Goal: Information Seeking & Learning: Compare options

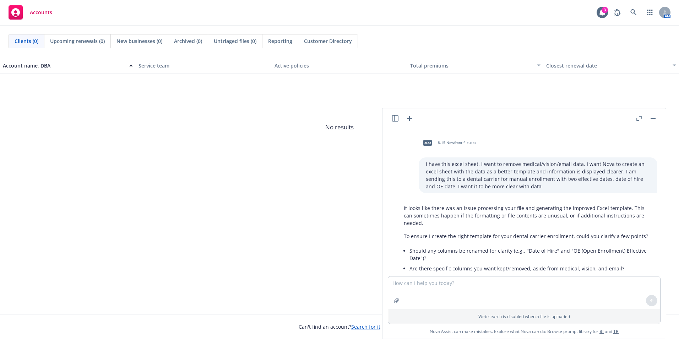
scroll to position [1342, 0]
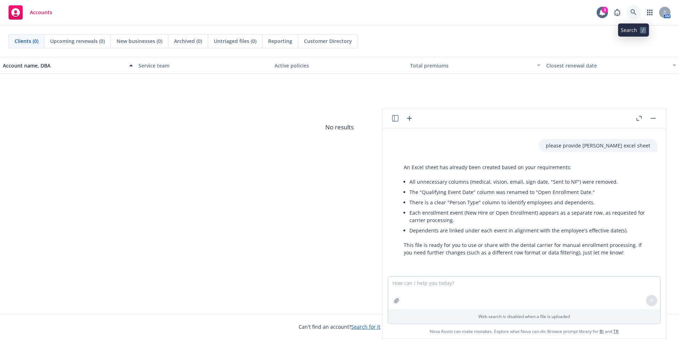
click at [627, 13] on link at bounding box center [634, 12] width 14 height 14
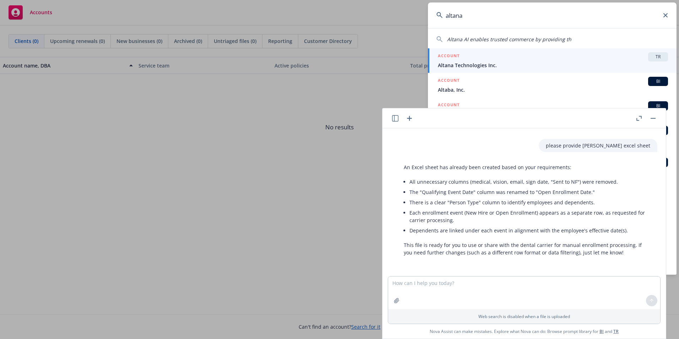
type input "altana"
click at [609, 52] on link "ACCOUNT TR Altana Technologies Inc." at bounding box center [552, 60] width 249 height 25
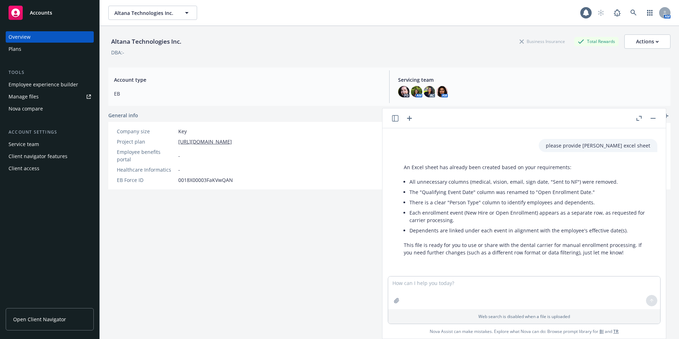
click at [650, 121] on div at bounding box center [646, 118] width 23 height 9
click at [47, 112] on div "Nova compare" at bounding box center [50, 108] width 82 height 11
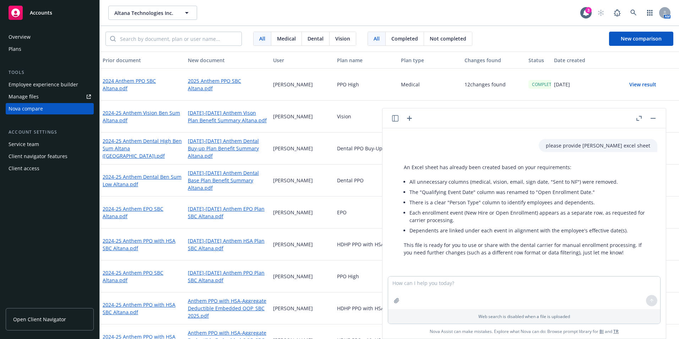
click at [657, 115] on div at bounding box center [646, 118] width 23 height 9
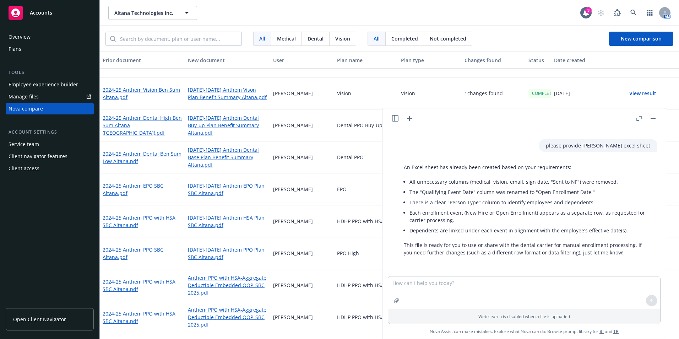
scroll to position [36, 0]
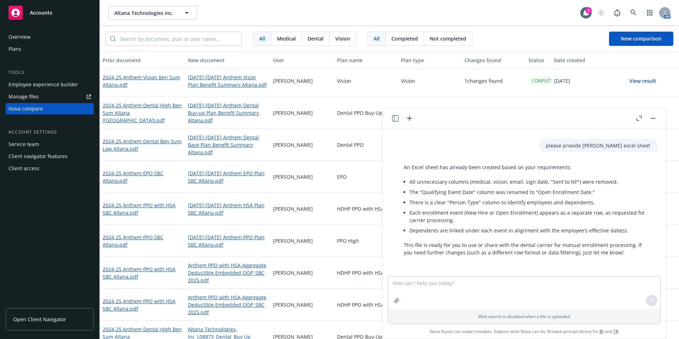
click at [655, 120] on button "button" at bounding box center [653, 118] width 9 height 9
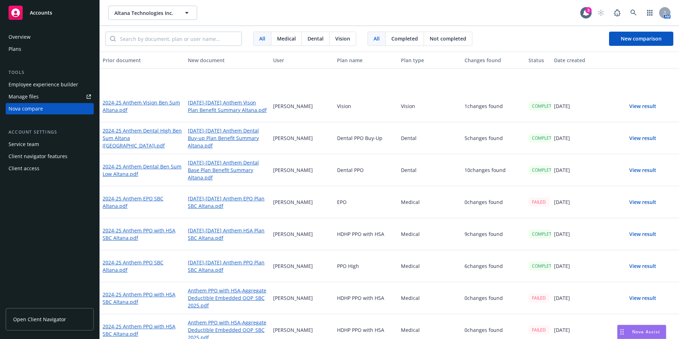
scroll to position [0, 0]
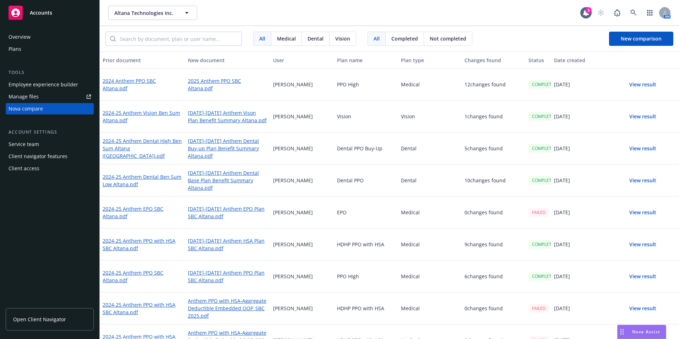
drag, startPoint x: 643, startPoint y: 118, endPoint x: 634, endPoint y: 121, distance: 9.2
click at [643, 118] on button "View result" at bounding box center [643, 116] width 50 height 14
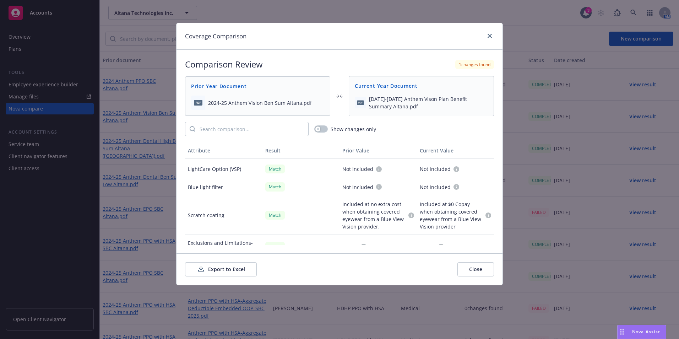
scroll to position [279, 0]
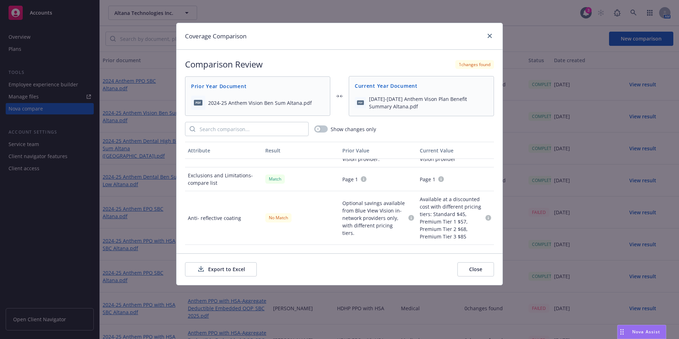
click at [272, 97] on div "2024-25 Anthem Vision Ben Sum Altana.pdf" at bounding box center [257, 103] width 133 height 14
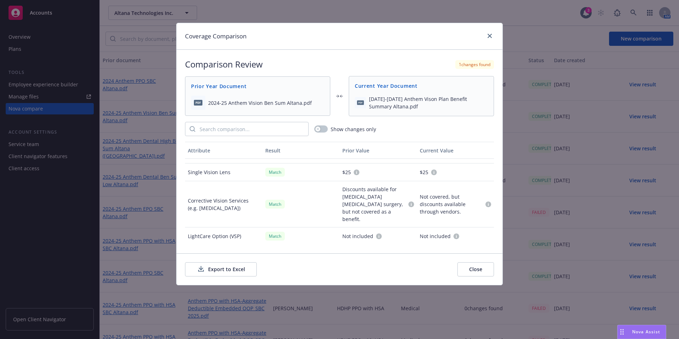
scroll to position [172, 0]
click at [469, 268] on button "Close" at bounding box center [476, 269] width 37 height 14
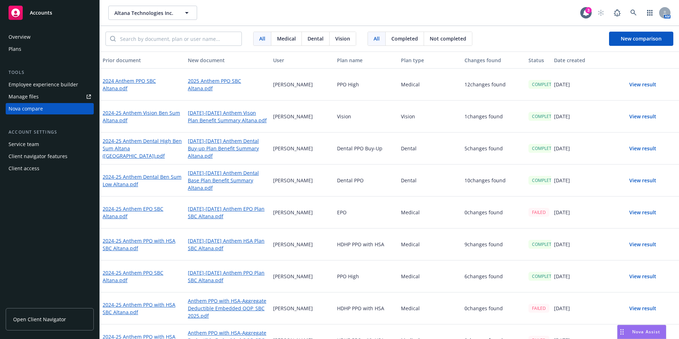
drag, startPoint x: 466, startPoint y: 134, endPoint x: 471, endPoint y: 122, distance: 13.5
drag, startPoint x: 471, startPoint y: 122, endPoint x: 585, endPoint y: 41, distance: 139.6
click at [580, 37] on div "All Medical Dental Vision All Completed Not completed New comparison" at bounding box center [390, 39] width 580 height 26
click at [337, 38] on span "Vision" at bounding box center [342, 38] width 15 height 7
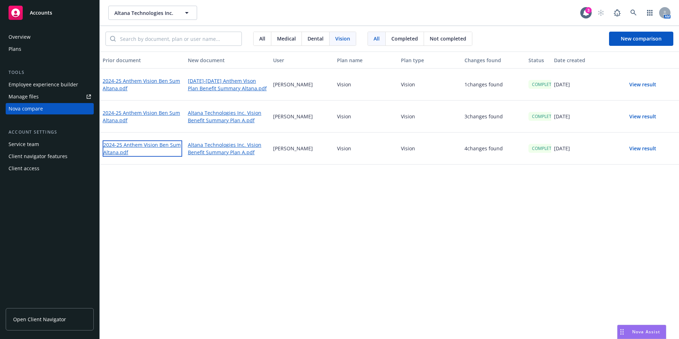
click at [145, 149] on link "2024-25 Anthem Vision Ben Sum Altana.pdf" at bounding box center [143, 148] width 80 height 16
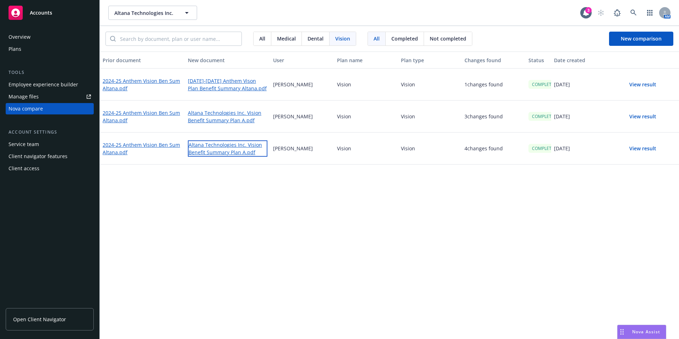
click at [251, 155] on link "Altana Technologies Inc. Vision Benefit Summary Plan A.pdf" at bounding box center [228, 148] width 80 height 16
click at [644, 149] on button "View result" at bounding box center [643, 148] width 50 height 14
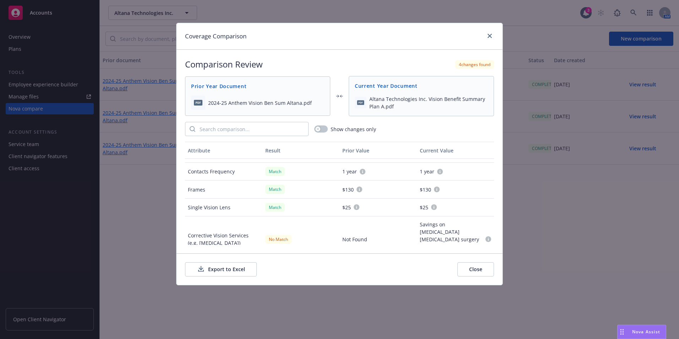
scroll to position [142, 0]
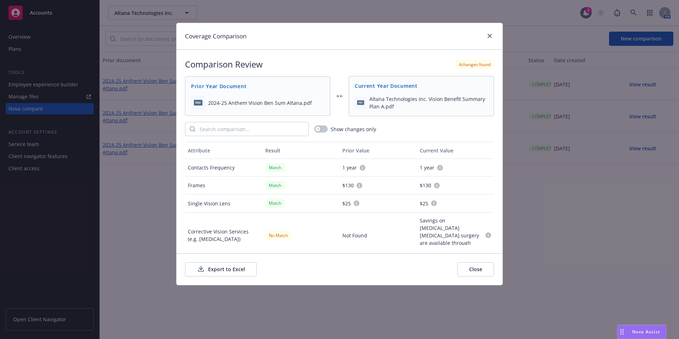
click at [232, 264] on button "Export to Excel" at bounding box center [221, 269] width 72 height 14
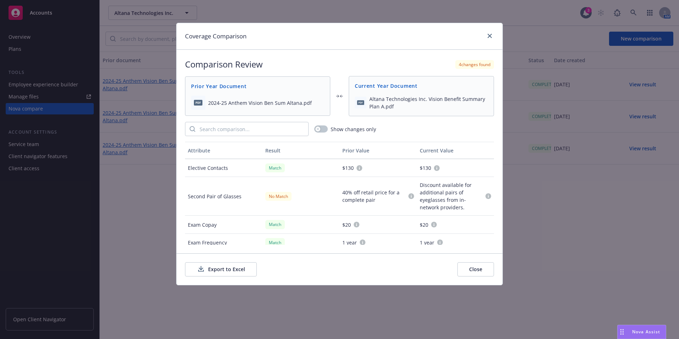
scroll to position [71, 0]
click at [474, 266] on button "Close" at bounding box center [476, 269] width 37 height 14
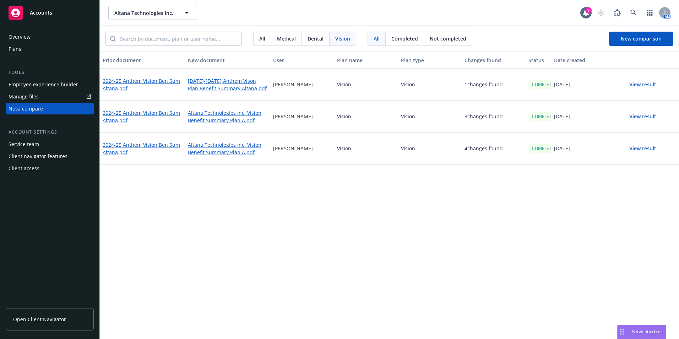
click at [649, 115] on button "View result" at bounding box center [643, 116] width 50 height 14
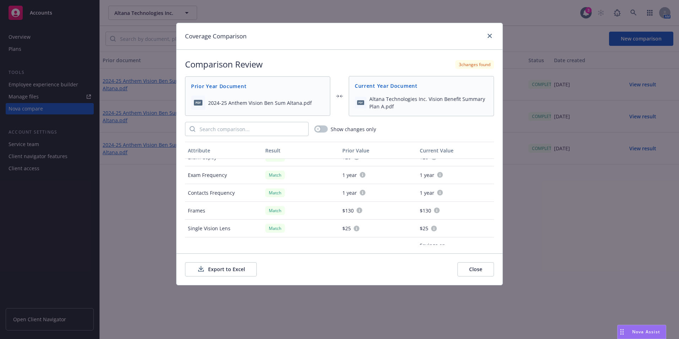
scroll to position [17, 0]
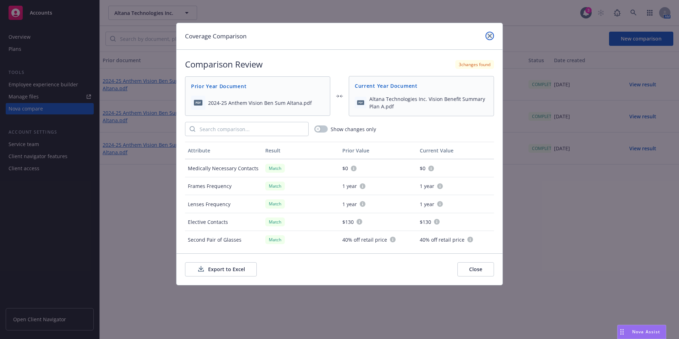
click at [490, 34] on icon "close" at bounding box center [490, 36] width 4 height 4
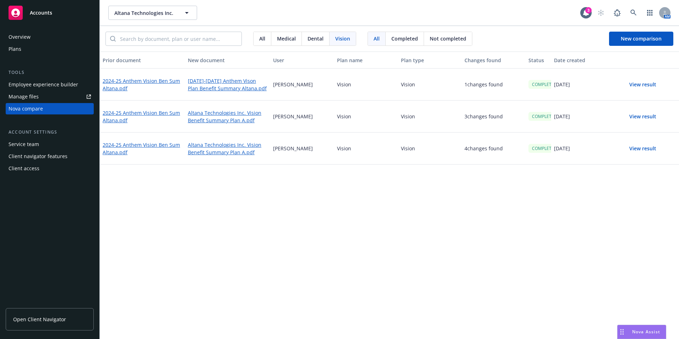
click at [640, 84] on button "View result" at bounding box center [643, 84] width 50 height 14
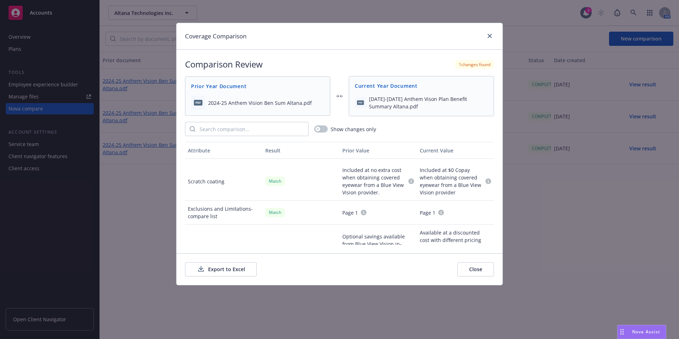
scroll to position [279, 0]
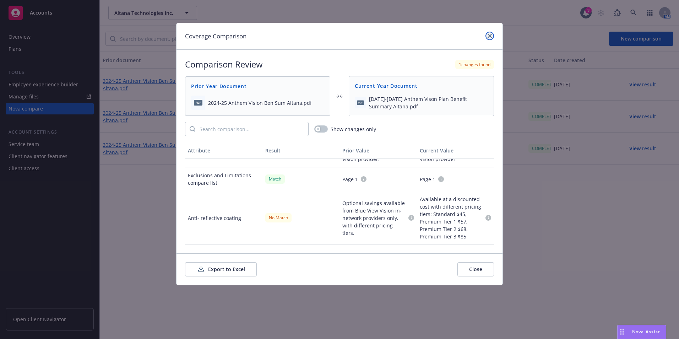
click at [488, 34] on link "close" at bounding box center [490, 36] width 9 height 9
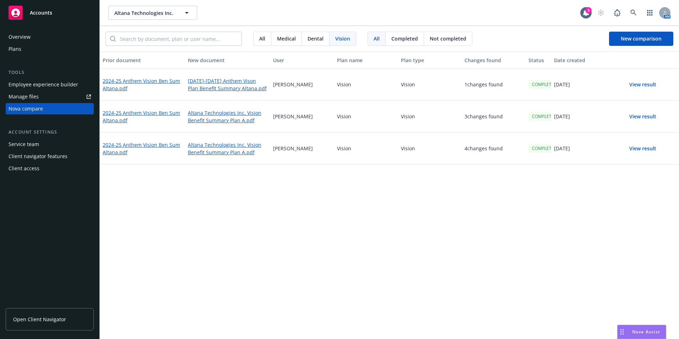
click at [325, 37] on div "Dental" at bounding box center [316, 39] width 28 height 14
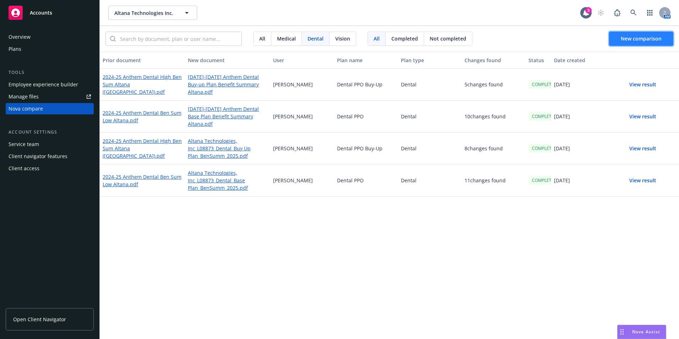
click at [643, 42] on button "New comparison" at bounding box center [641, 39] width 64 height 14
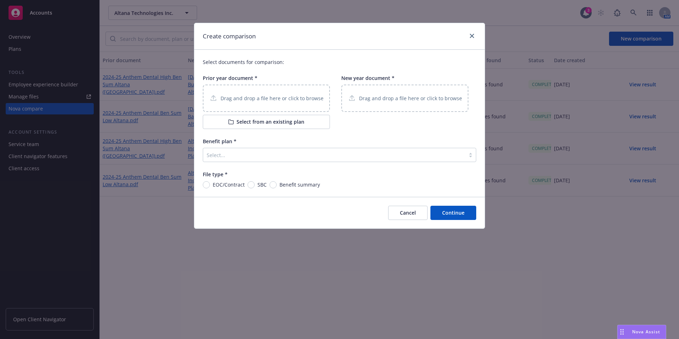
click at [251, 117] on button "Select from an existing plan" at bounding box center [266, 122] width 127 height 14
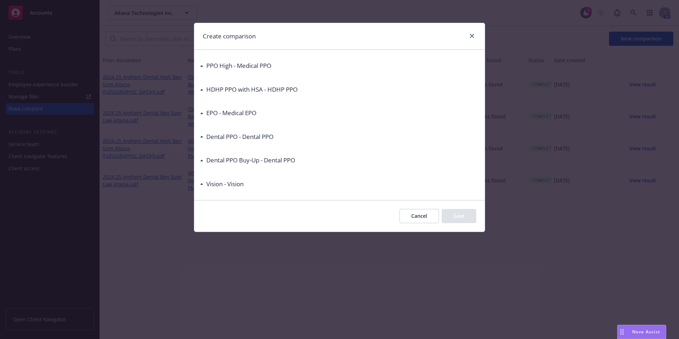
click at [203, 135] on div "Dental PPO - Dental PPO" at bounding box center [237, 136] width 74 height 9
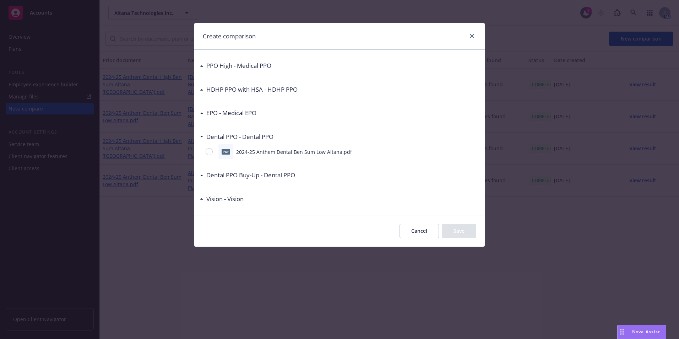
click at [239, 149] on p "2024-25 Anthem Dental Ben Sum Low Altana.pdf" at bounding box center [294, 151] width 116 height 7
click at [210, 152] on input "radio" at bounding box center [209, 151] width 7 height 7
radio input "true"
click at [478, 232] on div "Cancel Save" at bounding box center [339, 231] width 291 height 32
click at [473, 233] on button "Save" at bounding box center [459, 231] width 34 height 14
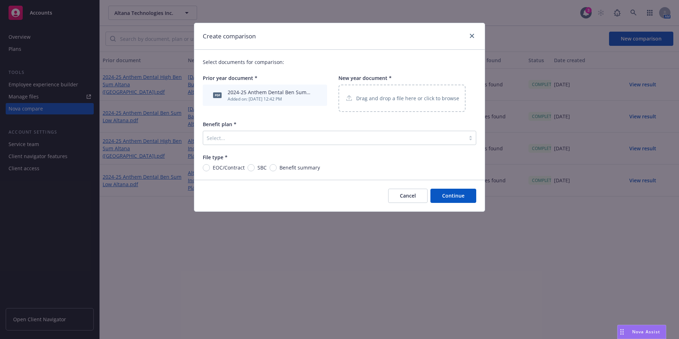
click at [382, 104] on div "Drag and drop a file here or click to browse" at bounding box center [402, 98] width 127 height 27
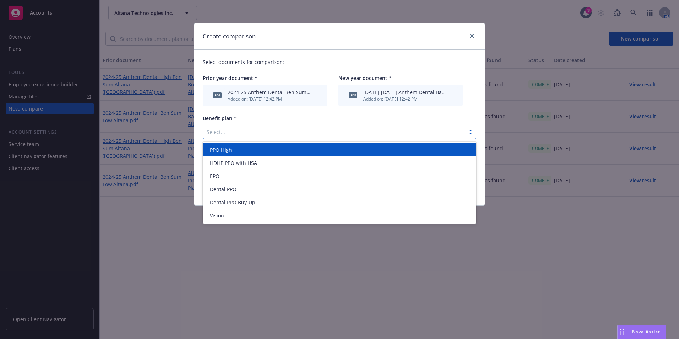
click at [320, 126] on div "Select..." at bounding box center [334, 131] width 262 height 11
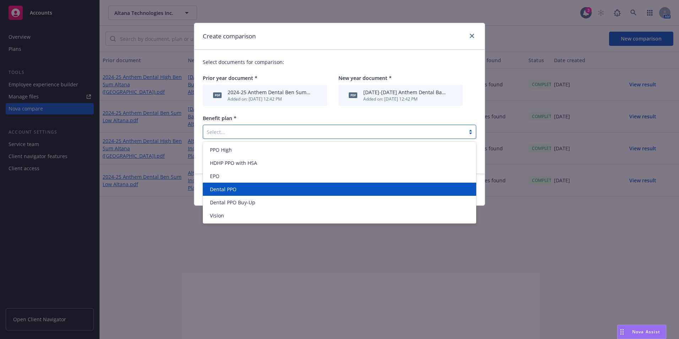
click at [257, 188] on div "Dental PPO" at bounding box center [339, 189] width 265 height 7
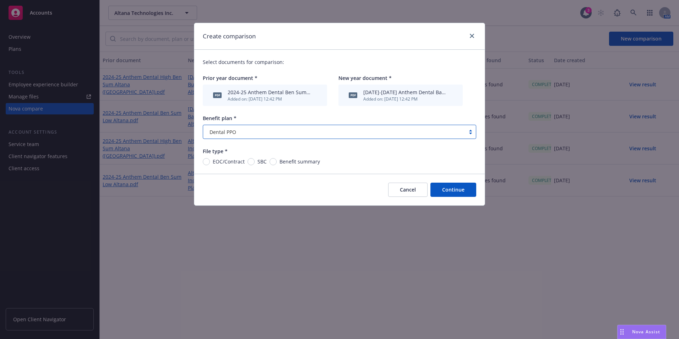
click at [279, 161] on span "Benefit summary" at bounding box center [298, 161] width 43 height 7
click at [277, 161] on input "Benefit summary" at bounding box center [273, 161] width 7 height 7
radio input "true"
click at [463, 190] on button "Continue" at bounding box center [454, 190] width 46 height 14
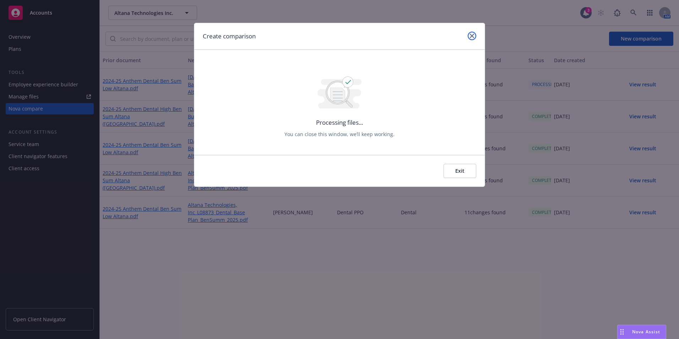
click at [472, 36] on icon "close" at bounding box center [472, 36] width 4 height 4
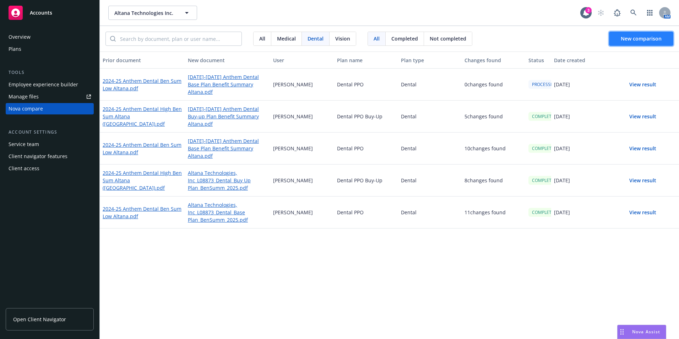
click at [621, 41] on button "New comparison" at bounding box center [641, 39] width 64 height 14
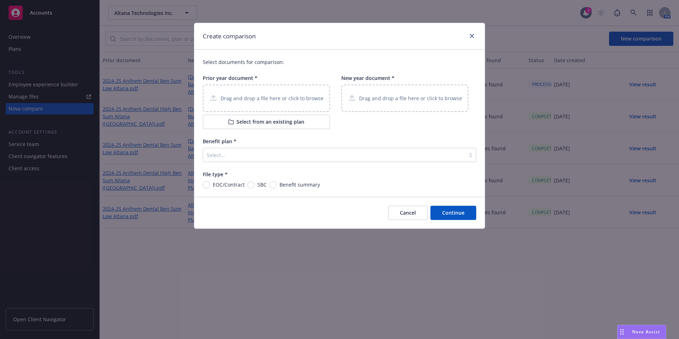
click at [291, 120] on button "Select from an existing plan" at bounding box center [266, 122] width 127 height 14
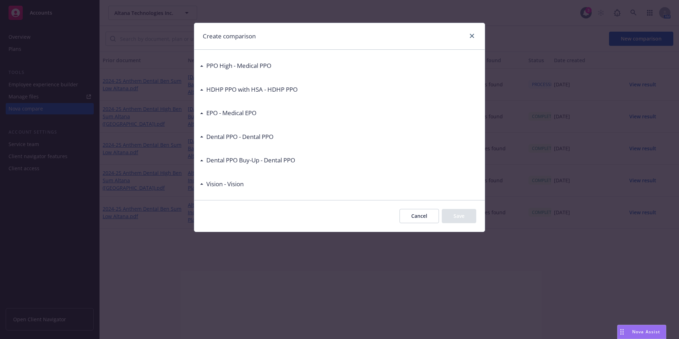
click at [210, 160] on h3 "Dental PPO Buy-Up - Dental PPO" at bounding box center [250, 160] width 89 height 9
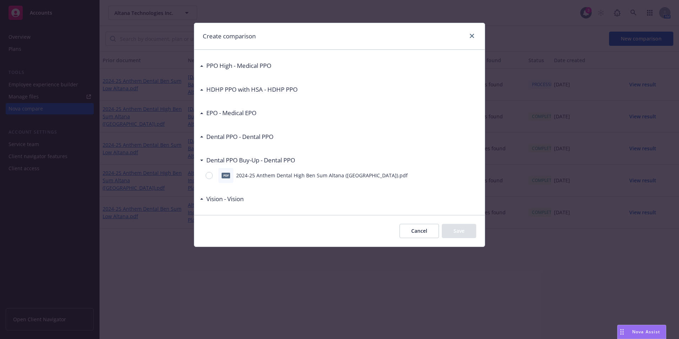
click at [221, 171] on div "pdf" at bounding box center [226, 175] width 15 height 15
drag, startPoint x: 207, startPoint y: 176, endPoint x: 324, endPoint y: 199, distance: 118.8
click at [208, 177] on input "radio" at bounding box center [209, 175] width 7 height 7
radio input "true"
click at [459, 230] on button "Save" at bounding box center [459, 231] width 34 height 14
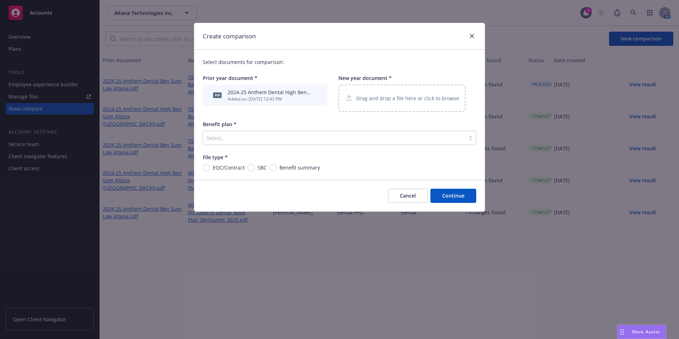
click at [394, 85] on div "Drag and drop a file here or click to browse" at bounding box center [402, 98] width 127 height 27
click at [323, 143] on div "Select..." at bounding box center [334, 137] width 262 height 11
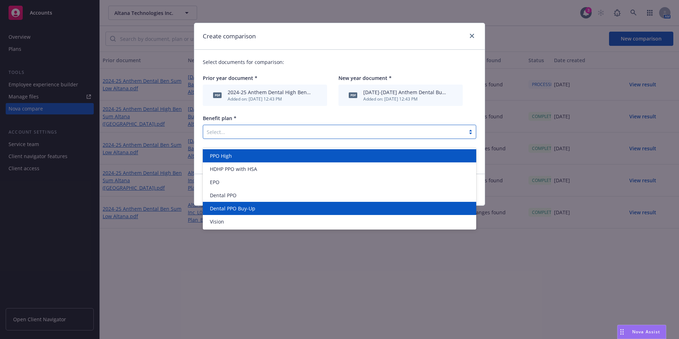
click at [280, 208] on div "Dental PPO Buy-Up" at bounding box center [340, 208] width 274 height 13
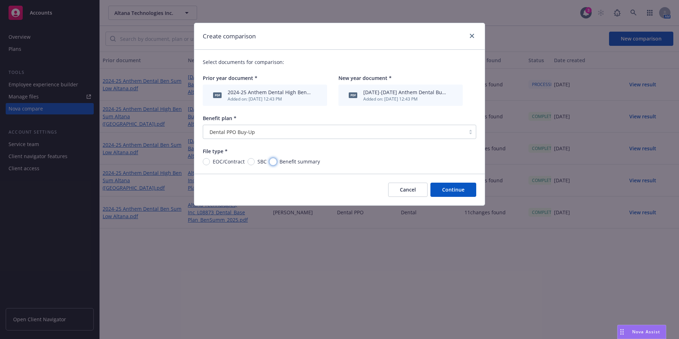
click at [274, 162] on input "Benefit summary" at bounding box center [273, 161] width 7 height 7
radio input "true"
click at [457, 186] on button "Continue" at bounding box center [454, 190] width 46 height 14
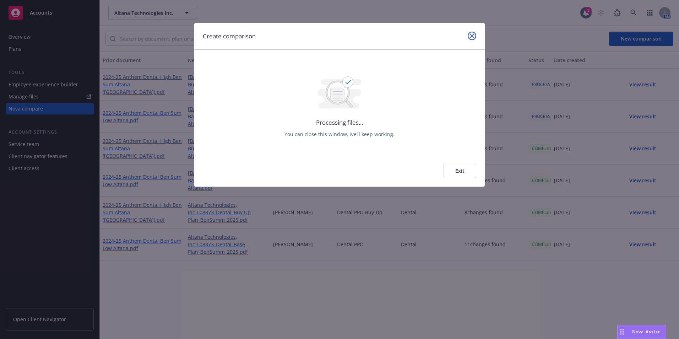
click at [473, 36] on icon "close" at bounding box center [472, 36] width 4 height 4
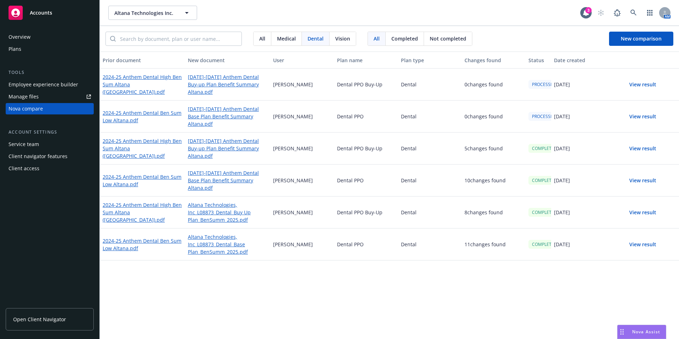
click at [289, 42] on span "Medical" at bounding box center [286, 38] width 19 height 7
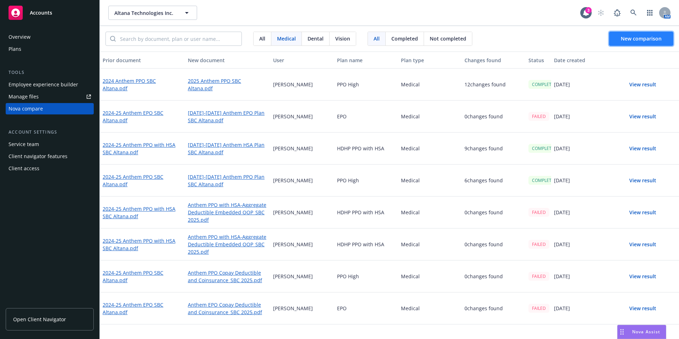
click at [626, 45] on button "New comparison" at bounding box center [641, 39] width 64 height 14
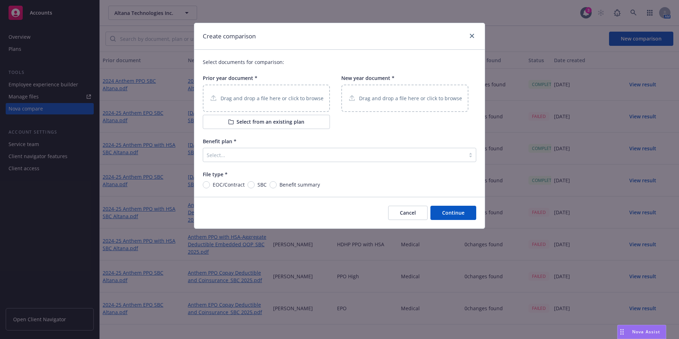
click at [290, 122] on button "Select from an existing plan" at bounding box center [266, 122] width 127 height 14
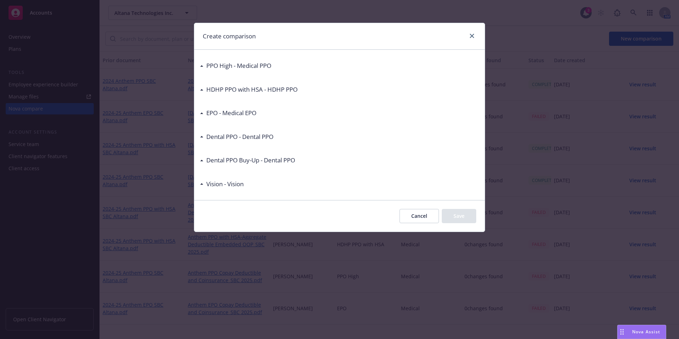
click at [205, 111] on div "EPO - Medical EPO" at bounding box center [230, 112] width 53 height 9
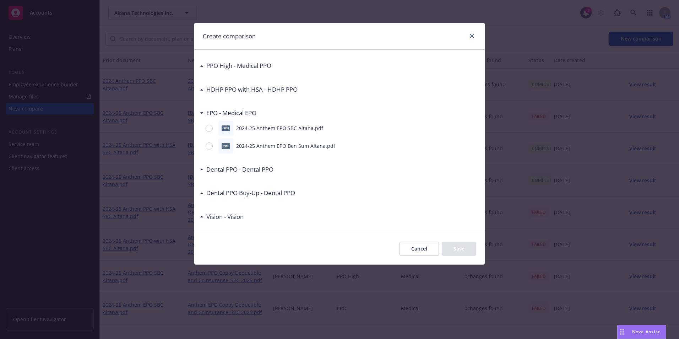
drag, startPoint x: 198, startPoint y: 76, endPoint x: 202, endPoint y: 69, distance: 7.5
click at [198, 75] on div "PPO High - Medical PPO pdf 2024-25 Anthem PPO SBC Altana.pdf pdf 2024-25 Anthem…" at bounding box center [339, 141] width 291 height 183
click at [202, 69] on div "PPO High - Medical PPO" at bounding box center [235, 65] width 71 height 9
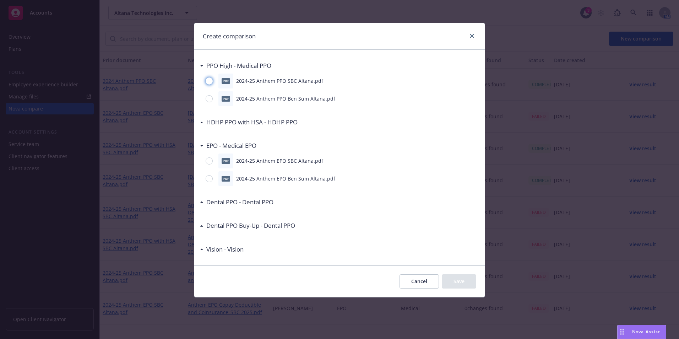
click at [213, 80] on input "radio" at bounding box center [209, 80] width 7 height 7
radio input "true"
drag, startPoint x: 449, startPoint y: 281, endPoint x: 394, endPoint y: 242, distance: 67.8
click at [449, 280] on button "Save" at bounding box center [459, 281] width 34 height 14
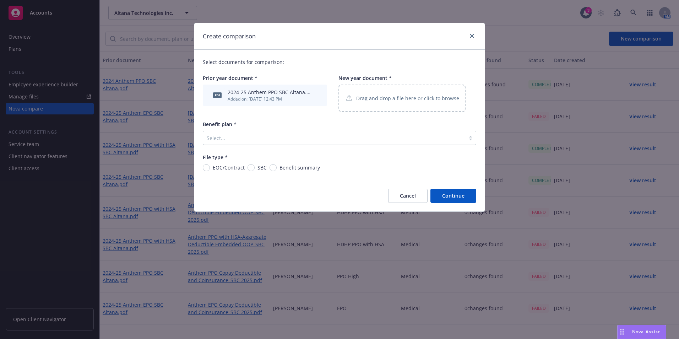
click at [371, 104] on div "Drag and drop a file here or click to browse" at bounding box center [402, 98] width 127 height 27
click at [305, 140] on div at bounding box center [334, 138] width 255 height 9
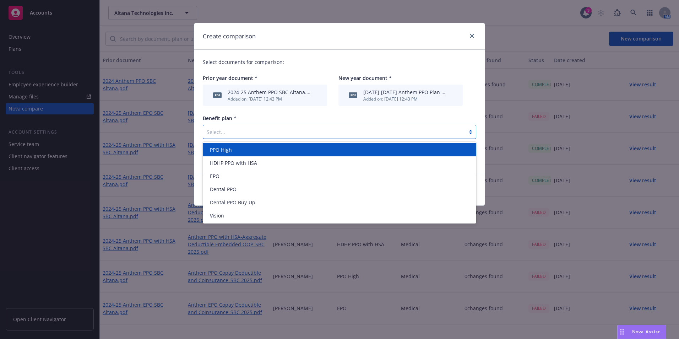
click at [277, 149] on div "PPO High" at bounding box center [339, 149] width 265 height 7
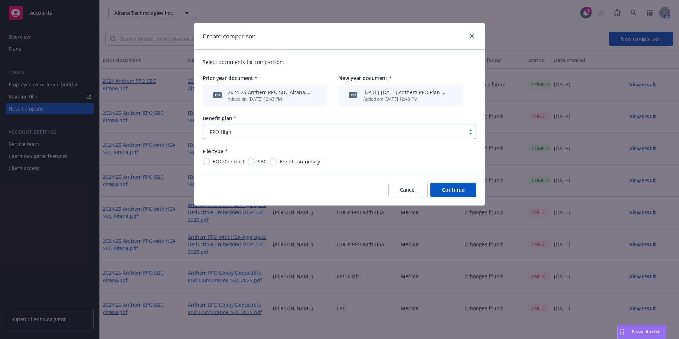
click at [256, 161] on span "SBC" at bounding box center [261, 161] width 12 height 7
click at [255, 161] on input "SBC" at bounding box center [251, 161] width 7 height 7
radio input "true"
click at [441, 195] on button "Continue" at bounding box center [454, 190] width 46 height 14
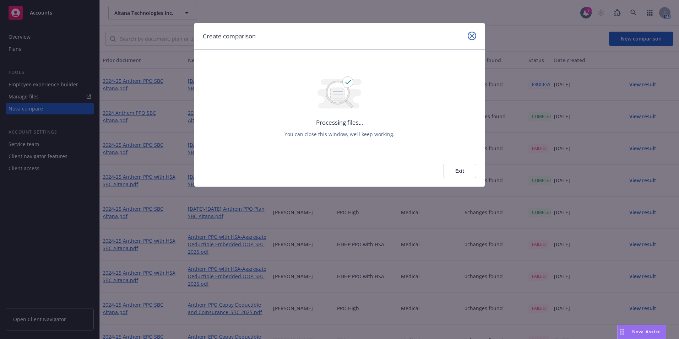
click at [471, 33] on link "close" at bounding box center [472, 36] width 9 height 9
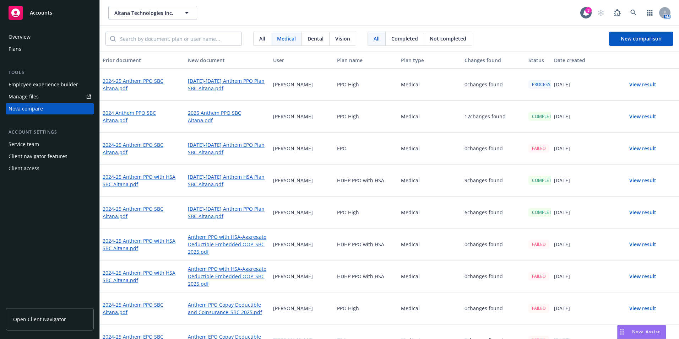
click at [316, 40] on span "Dental" at bounding box center [316, 38] width 16 height 7
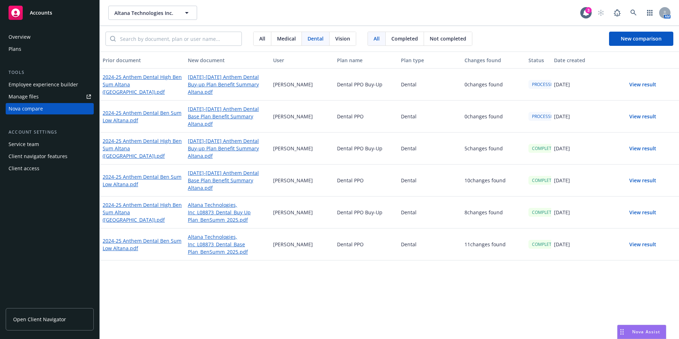
click at [287, 37] on span "Medical" at bounding box center [286, 38] width 19 height 7
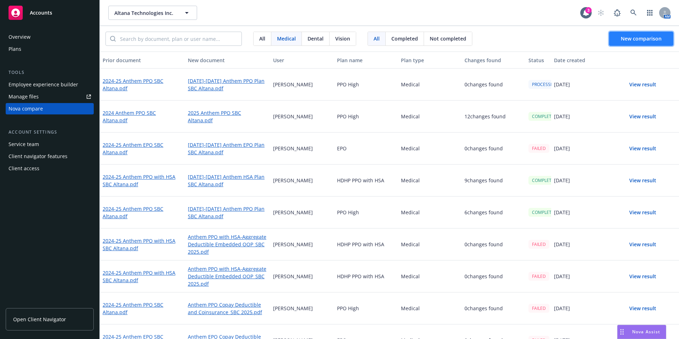
click at [645, 42] on button "New comparison" at bounding box center [641, 39] width 64 height 14
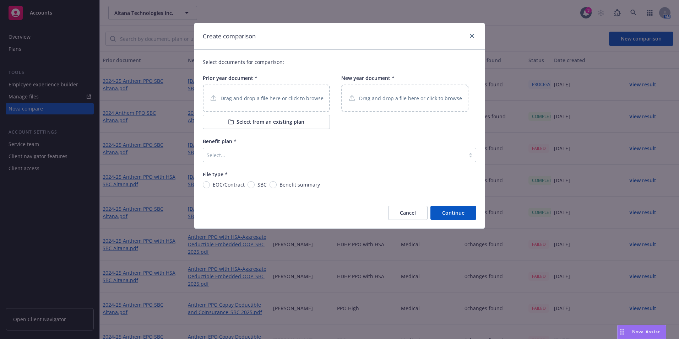
click at [305, 92] on div "Drag and drop a file here or click to browse" at bounding box center [266, 98] width 127 height 27
click at [289, 121] on button "Select from an existing plan" at bounding box center [266, 122] width 127 height 14
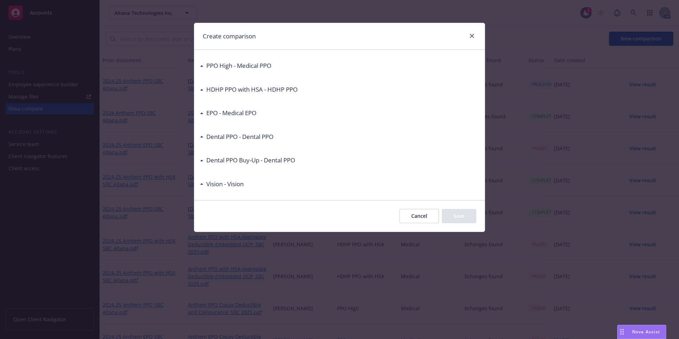
click at [211, 85] on h3 "HDHP PPO with HSA - HDHP PPO" at bounding box center [251, 89] width 91 height 9
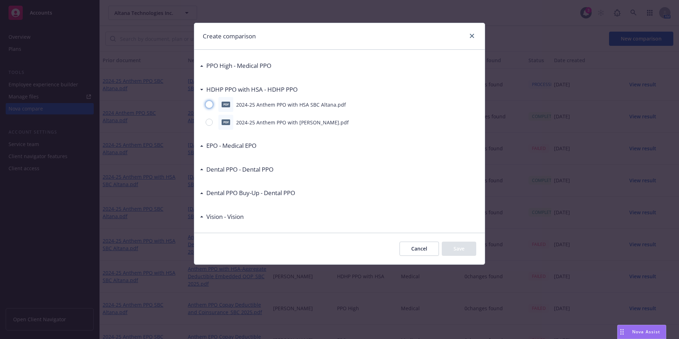
click at [210, 106] on input "radio" at bounding box center [209, 104] width 7 height 7
radio input "true"
drag, startPoint x: 457, startPoint y: 254, endPoint x: 442, endPoint y: 227, distance: 31.0
click at [457, 253] on button "Save" at bounding box center [459, 249] width 34 height 14
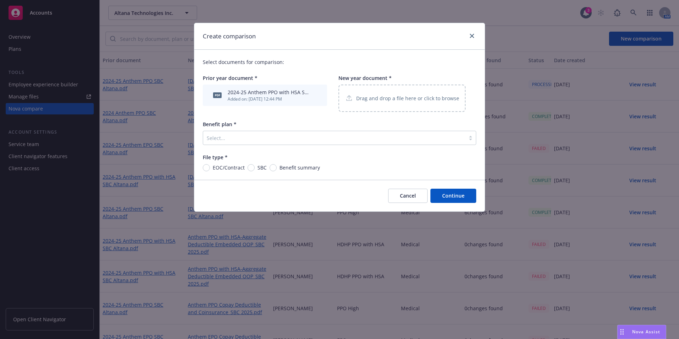
click at [410, 103] on div "Drag and drop a file here or click to browse" at bounding box center [402, 98] width 127 height 27
click at [340, 141] on div at bounding box center [334, 138] width 255 height 9
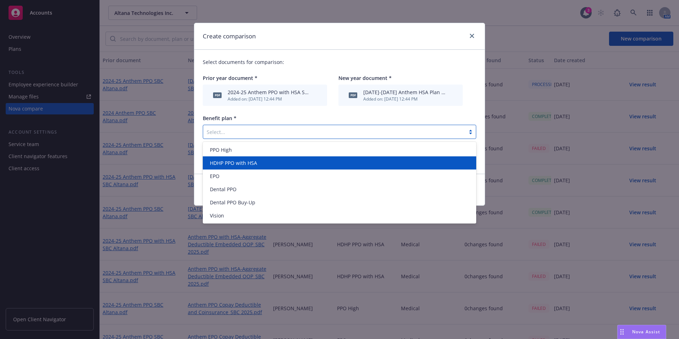
click at [276, 166] on div "HDHP PPO with HSA" at bounding box center [339, 162] width 265 height 7
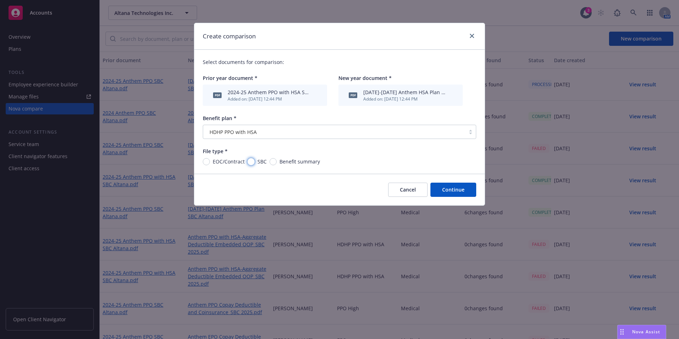
click at [252, 162] on input "SBC" at bounding box center [251, 161] width 7 height 7
radio input "true"
click at [458, 187] on button "Continue" at bounding box center [454, 190] width 46 height 14
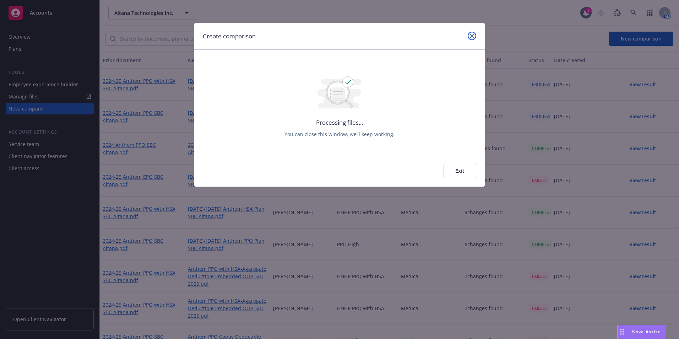
click at [471, 36] on icon "close" at bounding box center [472, 36] width 4 height 4
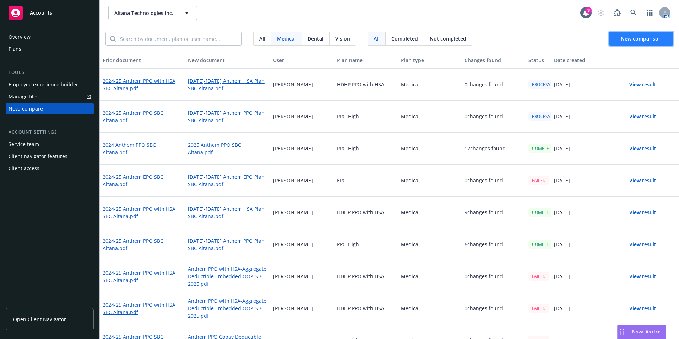
click at [642, 43] on button "New comparison" at bounding box center [641, 39] width 64 height 14
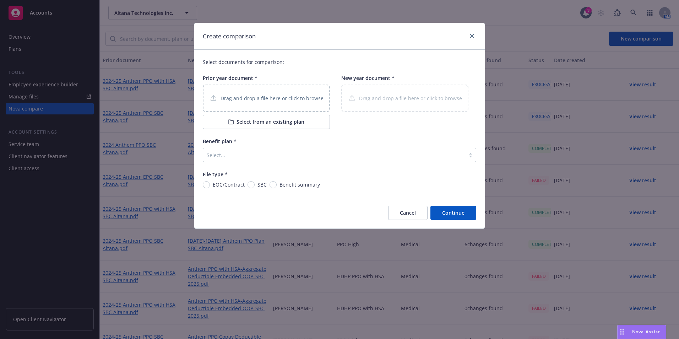
click at [311, 103] on div "Drag and drop a file here or click to browse" at bounding box center [266, 98] width 127 height 27
click at [267, 123] on button "Select from an existing plan" at bounding box center [266, 122] width 127 height 14
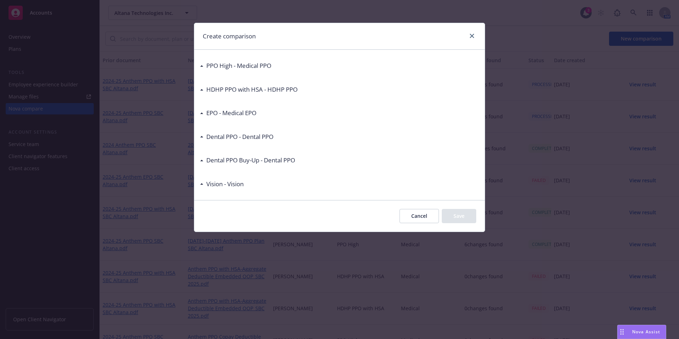
click at [206, 108] on div "EPO - Medical EPO" at bounding box center [339, 113] width 279 height 15
click at [210, 116] on h3 "EPO - Medical EPO" at bounding box center [231, 112] width 50 height 9
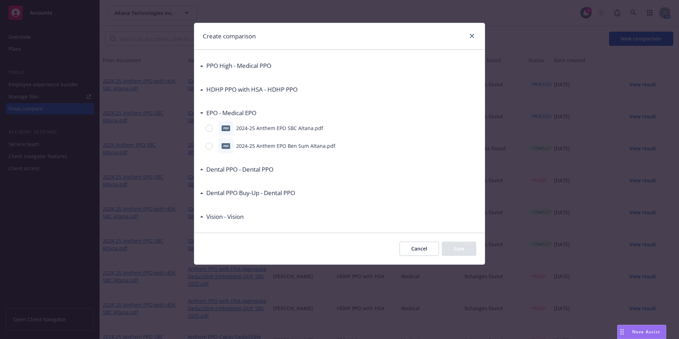
click at [206, 134] on div "pdf 2024-25 Anthem EPO SBC Altana.pdf" at bounding box center [339, 128] width 279 height 15
click at [216, 127] on div "pdf 2024-25 Anthem EPO SBC Altana.pdf" at bounding box center [339, 128] width 279 height 15
click at [210, 127] on input "radio" at bounding box center [209, 128] width 7 height 7
radio input "true"
click at [471, 244] on button "Save" at bounding box center [459, 249] width 34 height 14
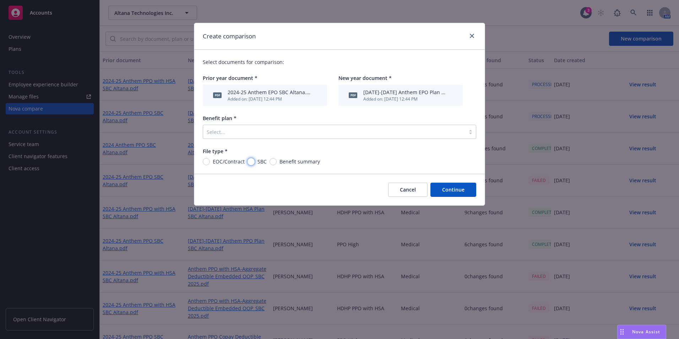
click at [249, 161] on input "SBC" at bounding box center [251, 161] width 7 height 7
radio input "true"
click at [415, 138] on div "Select..." at bounding box center [340, 132] width 274 height 14
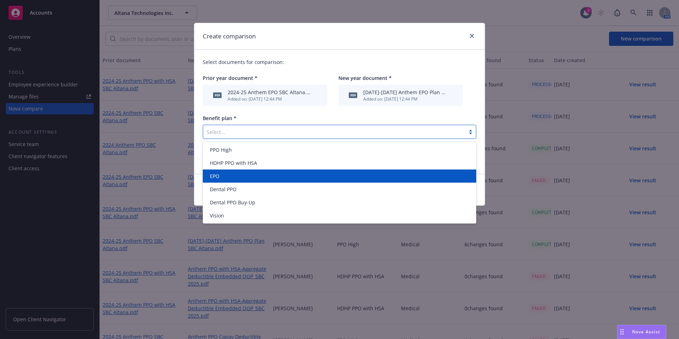
click at [329, 177] on div "EPO" at bounding box center [339, 175] width 265 height 7
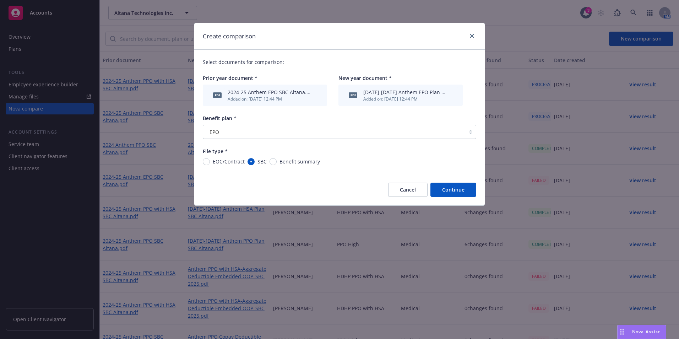
click at [462, 192] on button "Continue" at bounding box center [454, 190] width 46 height 14
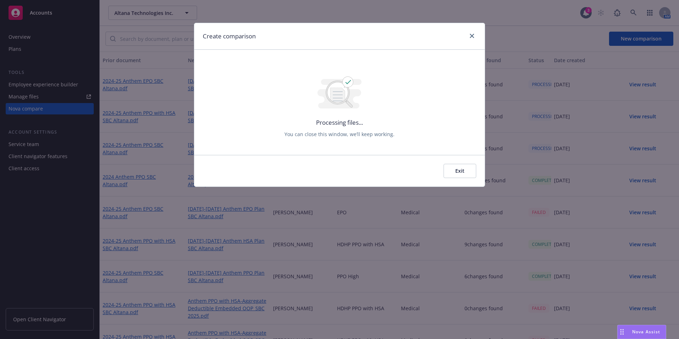
click at [454, 168] on button "Exit" at bounding box center [460, 171] width 33 height 14
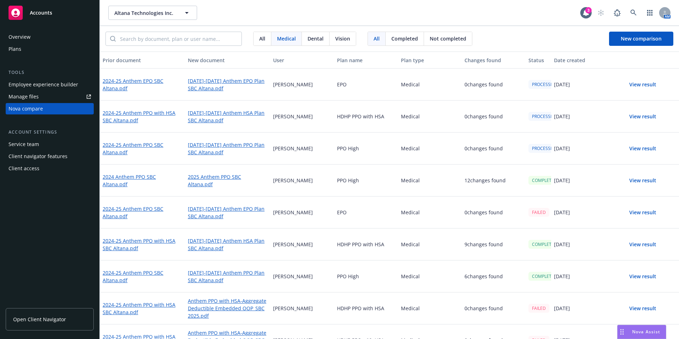
click at [319, 41] on span "Dental" at bounding box center [316, 38] width 16 height 7
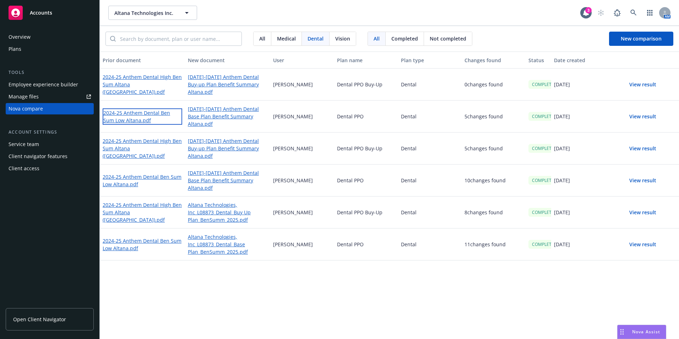
click at [121, 116] on link "2024-25 Anthem Dental Ben Sum Low Altana.pdf" at bounding box center [143, 116] width 80 height 16
click at [226, 115] on link "[DATE]-[DATE] Anthem Dental Base Plan Benefit Summary Altana.pdf" at bounding box center [228, 117] width 80 height 24
click at [643, 116] on button "View result" at bounding box center [643, 116] width 50 height 14
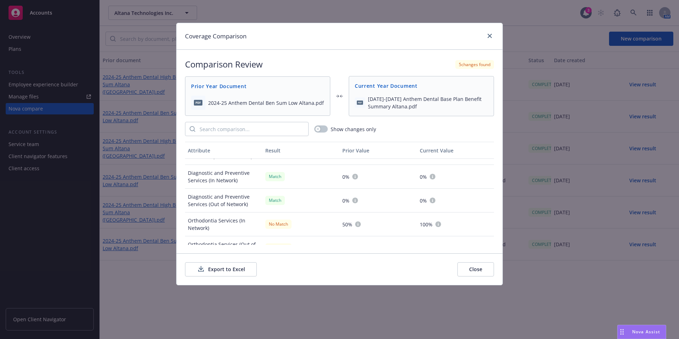
scroll to position [213, 0]
click at [216, 267] on button "Export to Excel" at bounding box center [221, 269] width 72 height 14
drag, startPoint x: 379, startPoint y: 92, endPoint x: 387, endPoint y: 87, distance: 9.2
click at [387, 87] on div "Current Year Document" at bounding box center [421, 85] width 145 height 19
drag, startPoint x: 387, startPoint y: 87, endPoint x: 491, endPoint y: 34, distance: 117.1
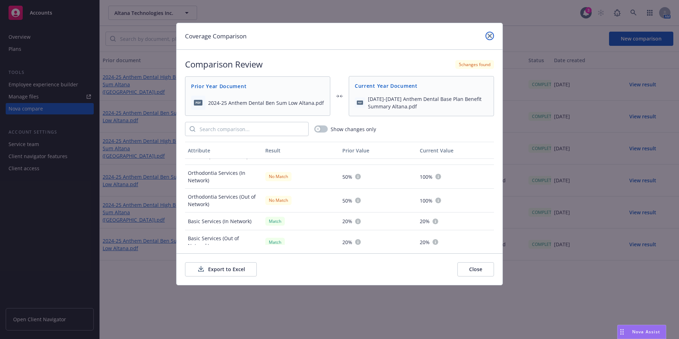
click at [491, 34] on icon "close" at bounding box center [490, 36] width 4 height 4
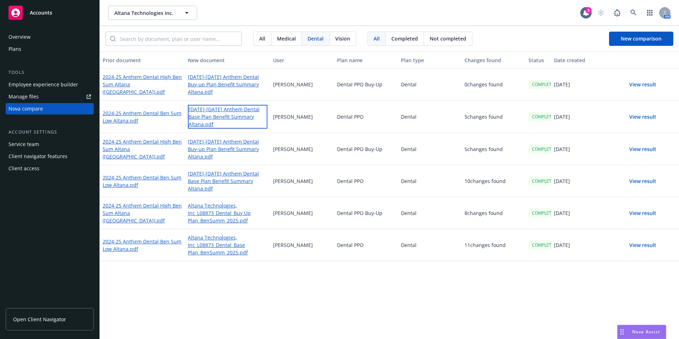
click at [221, 114] on link "[DATE]-[DATE] Anthem Dental Base Plan Benefit Summary Altana.pdf" at bounding box center [228, 117] width 80 height 24
click at [643, 181] on button "View result" at bounding box center [643, 180] width 50 height 14
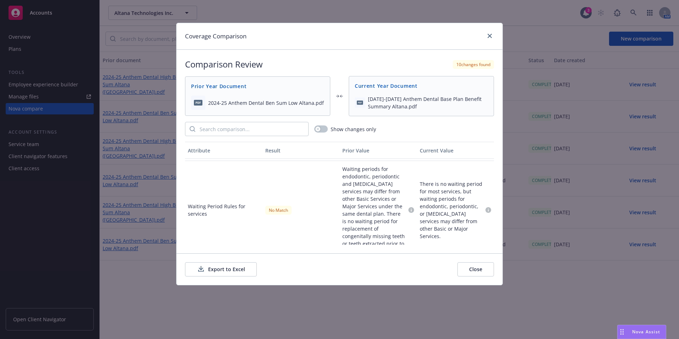
scroll to position [409, 0]
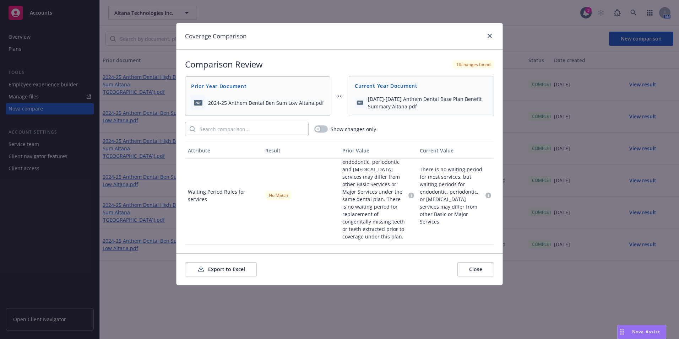
click at [479, 273] on button "Close" at bounding box center [476, 269] width 37 height 14
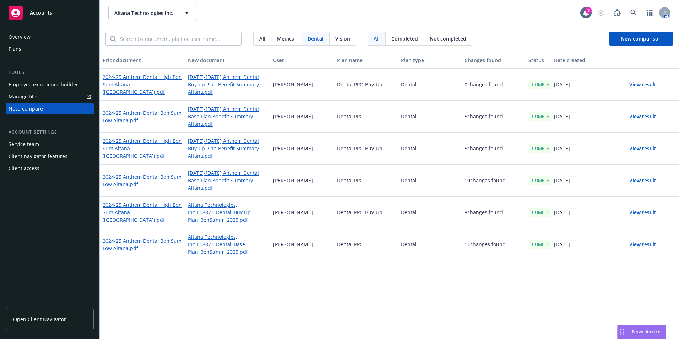
click at [643, 87] on button "View result" at bounding box center [643, 84] width 50 height 14
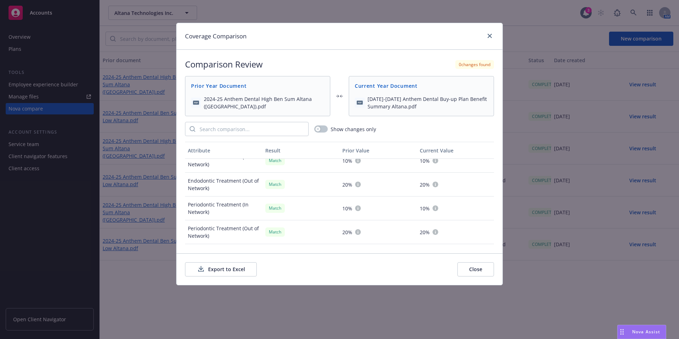
scroll to position [305, 0]
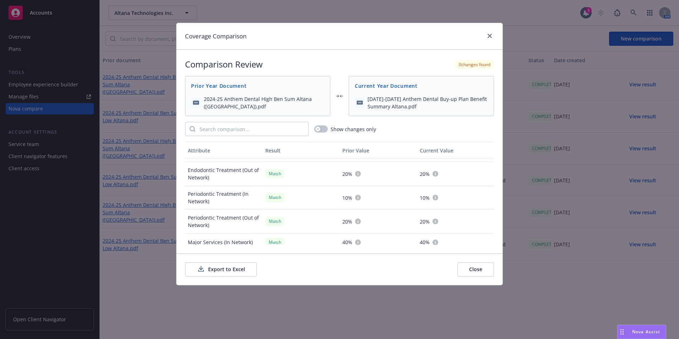
click at [474, 267] on button "Close" at bounding box center [476, 269] width 37 height 14
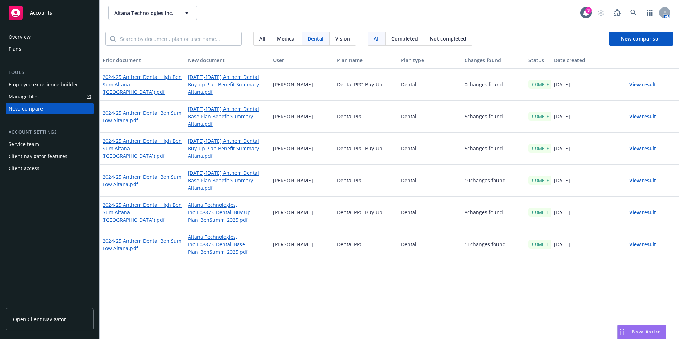
click at [638, 149] on button "View result" at bounding box center [643, 148] width 50 height 14
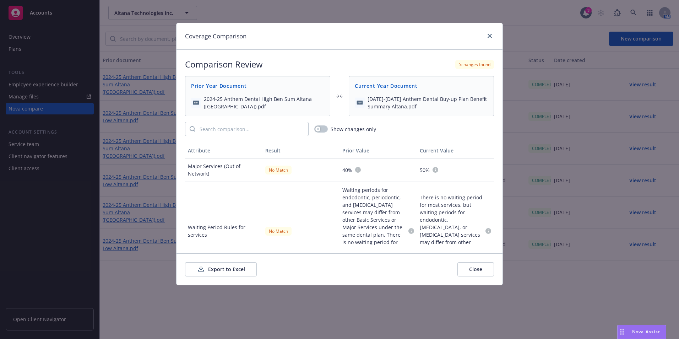
scroll to position [409, 0]
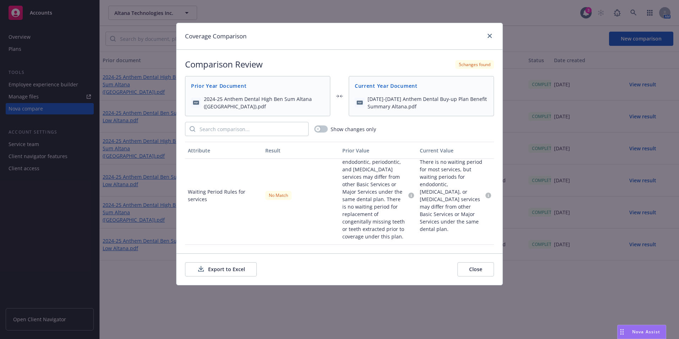
click at [209, 267] on button "Export to Excel" at bounding box center [221, 269] width 72 height 14
drag, startPoint x: 487, startPoint y: 34, endPoint x: 507, endPoint y: 33, distance: 20.6
click at [487, 34] on link "close" at bounding box center [490, 36] width 9 height 9
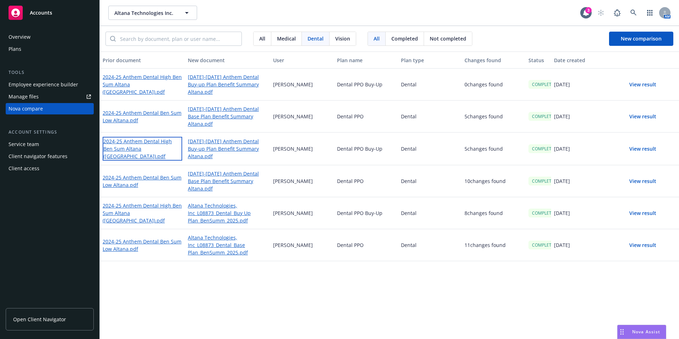
click at [133, 151] on link "2024-25 Anthem Dental High Ben Sum Altana ([GEOGRAPHIC_DATA]).pdf" at bounding box center [143, 149] width 80 height 24
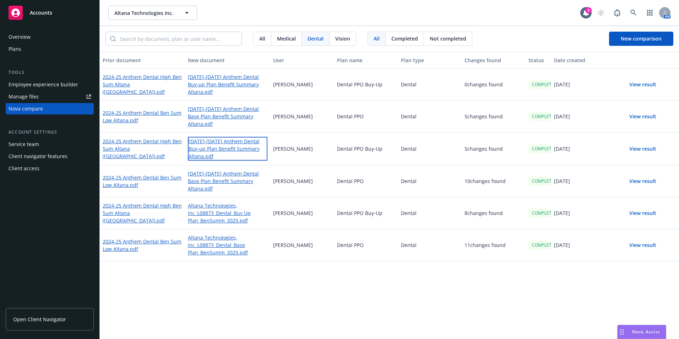
click at [246, 148] on link "[DATE]-[DATE] Anthem Dental Buy-up Plan Benefit Summary Altana.pdf" at bounding box center [228, 149] width 80 height 24
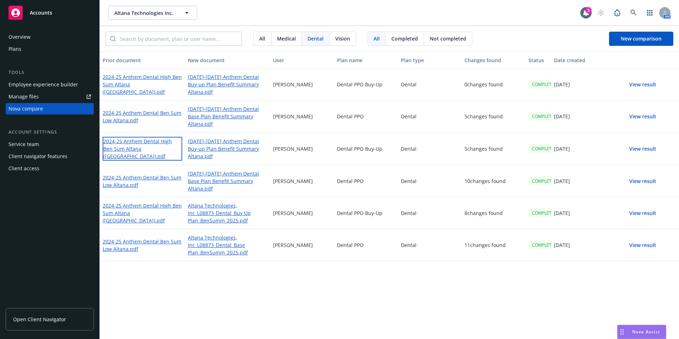
click at [131, 151] on link "2024-25 Anthem Dental High Ben Sum Altana ([GEOGRAPHIC_DATA]).pdf" at bounding box center [143, 149] width 80 height 24
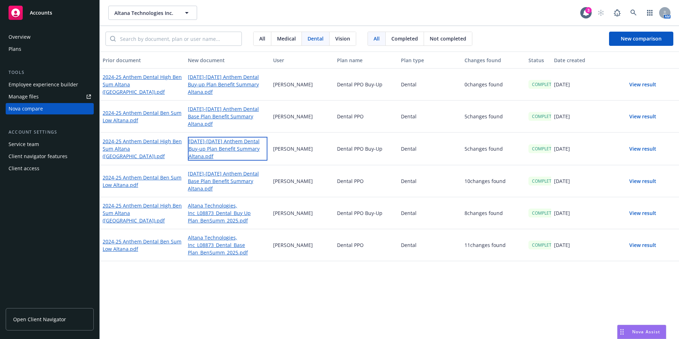
click at [224, 153] on link "[DATE]-[DATE] Anthem Dental Buy-up Plan Benefit Summary Altana.pdf" at bounding box center [228, 149] width 80 height 24
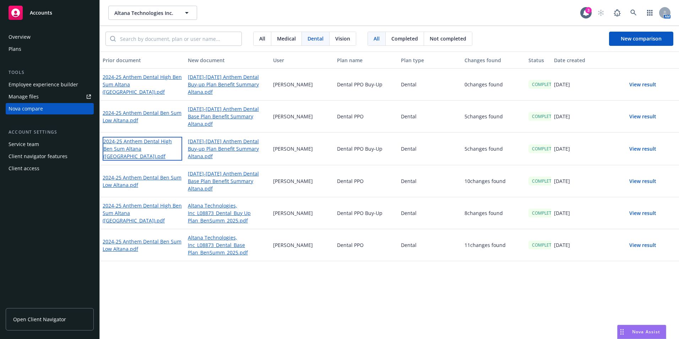
click at [144, 146] on link "2024-25 Anthem Dental High Ben Sum Altana ([GEOGRAPHIC_DATA]).pdf" at bounding box center [143, 149] width 80 height 24
click at [288, 39] on span "Medical" at bounding box center [286, 38] width 19 height 7
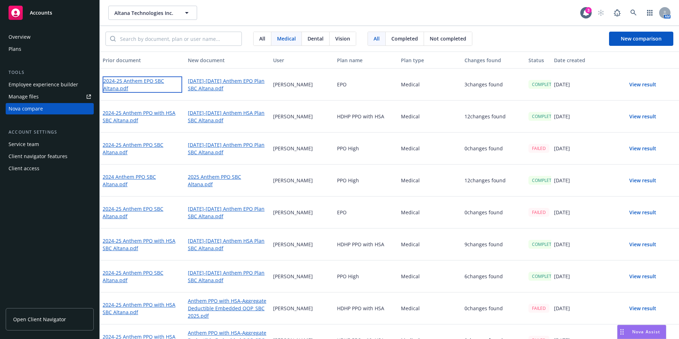
click at [120, 81] on link "2024-25 Anthem EPO SBC Altana.pdf" at bounding box center [143, 84] width 80 height 16
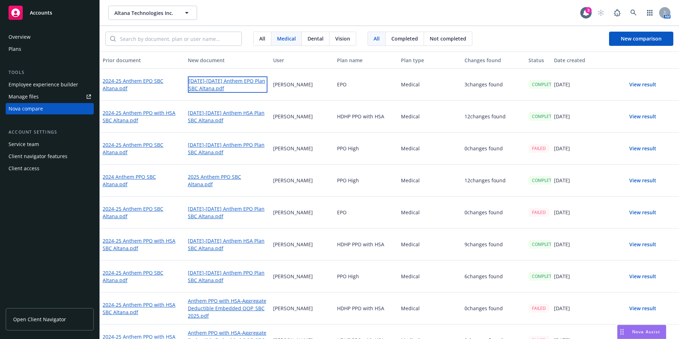
click at [214, 80] on link "[DATE]-[DATE] Anthem EPO Plan SBC Altana.pdf" at bounding box center [228, 84] width 80 height 16
click at [631, 83] on button "View result" at bounding box center [643, 84] width 50 height 14
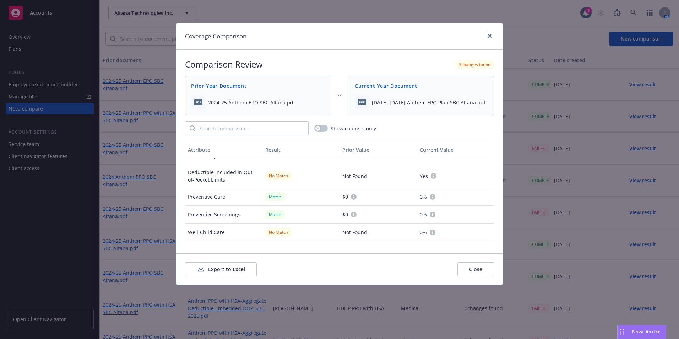
scroll to position [178, 0]
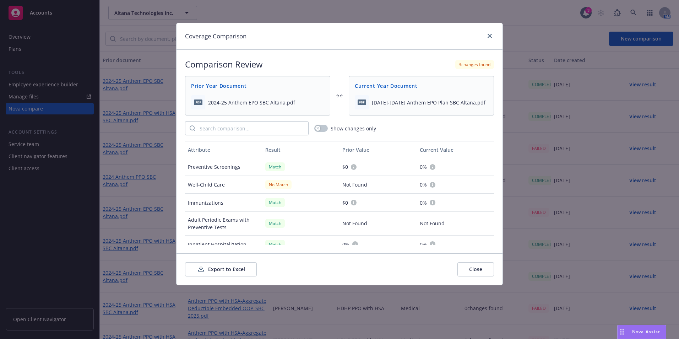
click at [231, 263] on button "Export to Excel" at bounding box center [221, 269] width 72 height 14
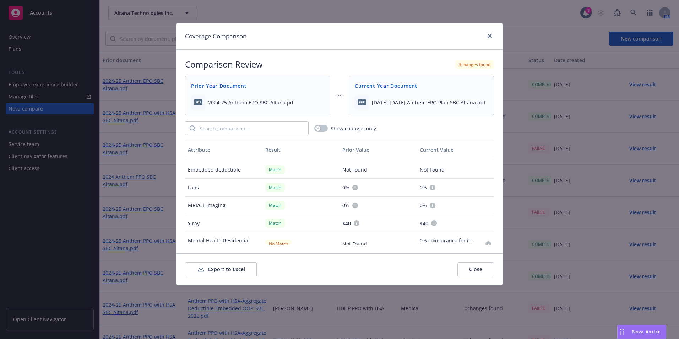
scroll to position [601, 0]
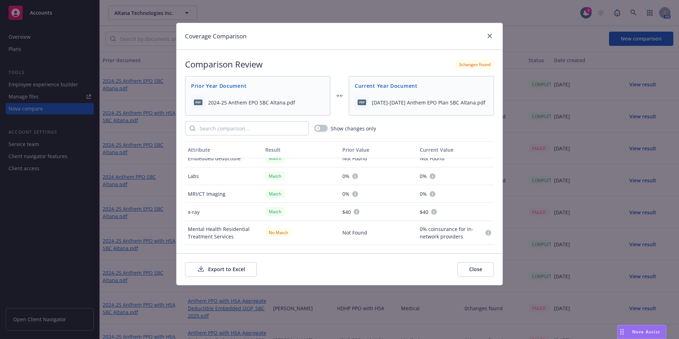
click at [483, 269] on button "Close" at bounding box center [476, 269] width 37 height 14
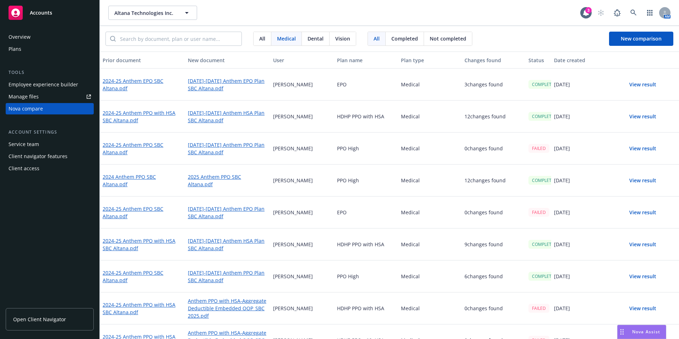
click at [633, 113] on button "View result" at bounding box center [643, 116] width 50 height 14
click at [645, 113] on button "View result" at bounding box center [643, 116] width 50 height 14
click at [647, 118] on button "View result" at bounding box center [643, 116] width 50 height 14
